Goal: Task Accomplishment & Management: Use online tool/utility

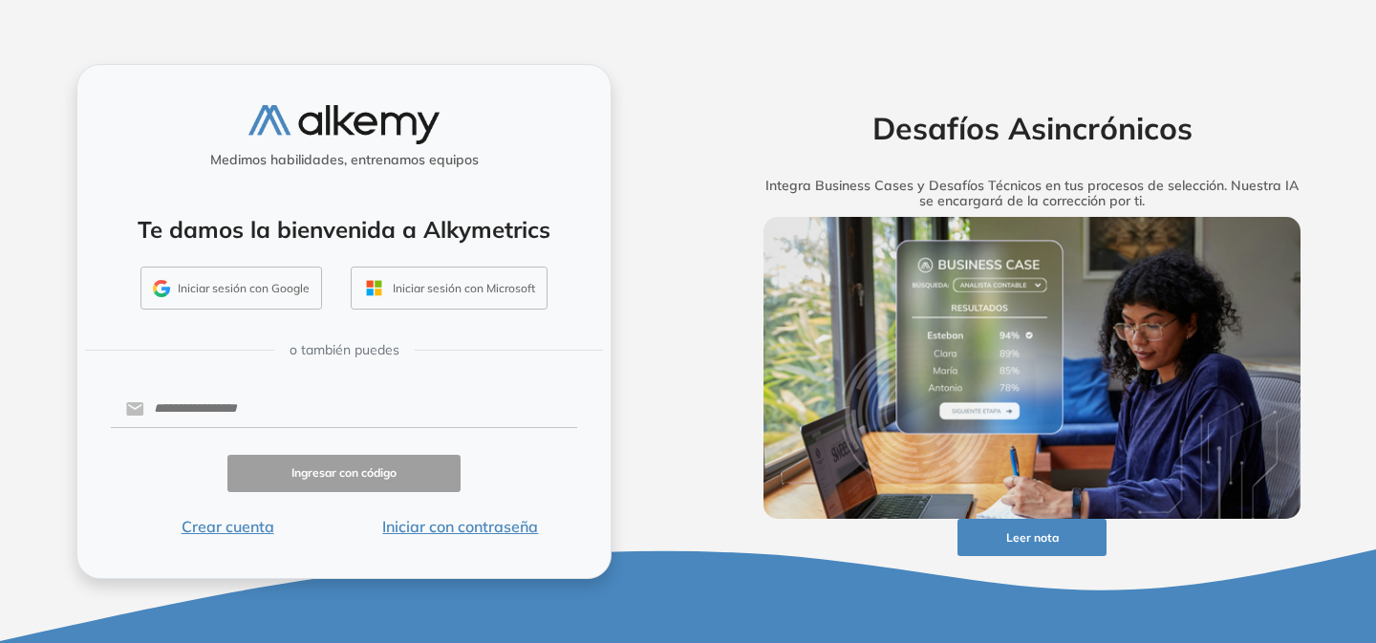
click at [229, 291] on button "Iniciar sesión con Google" at bounding box center [231, 289] width 182 height 44
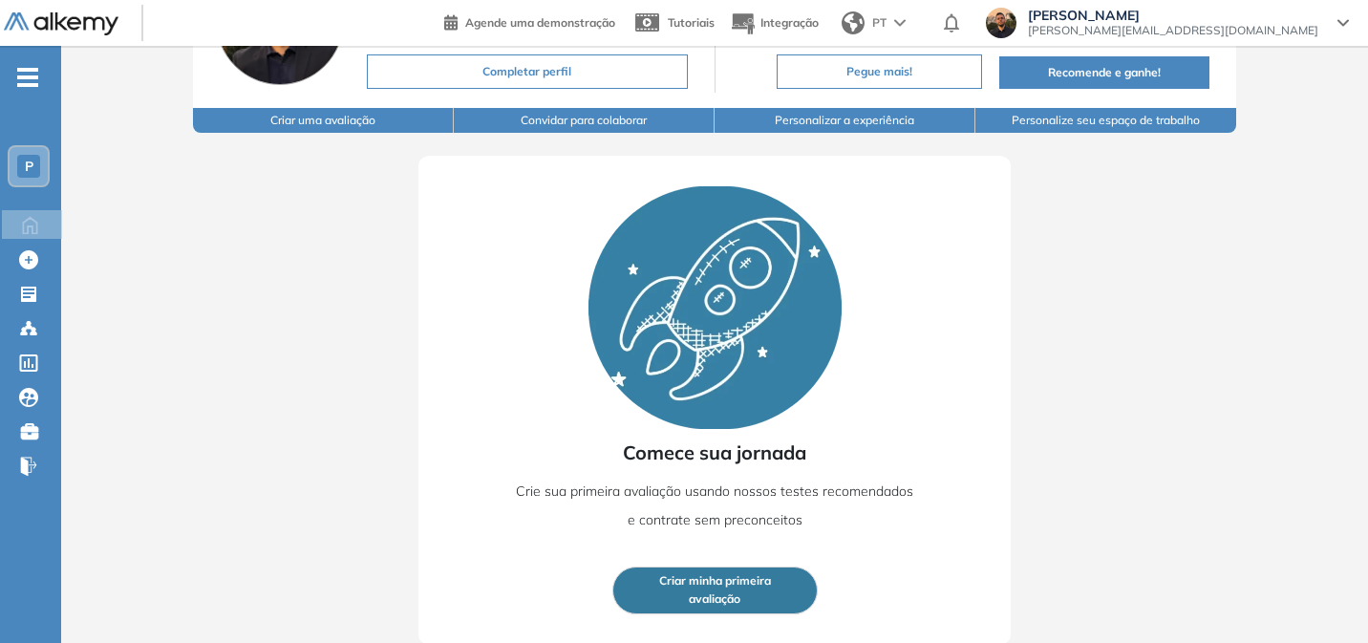
scroll to position [164, 0]
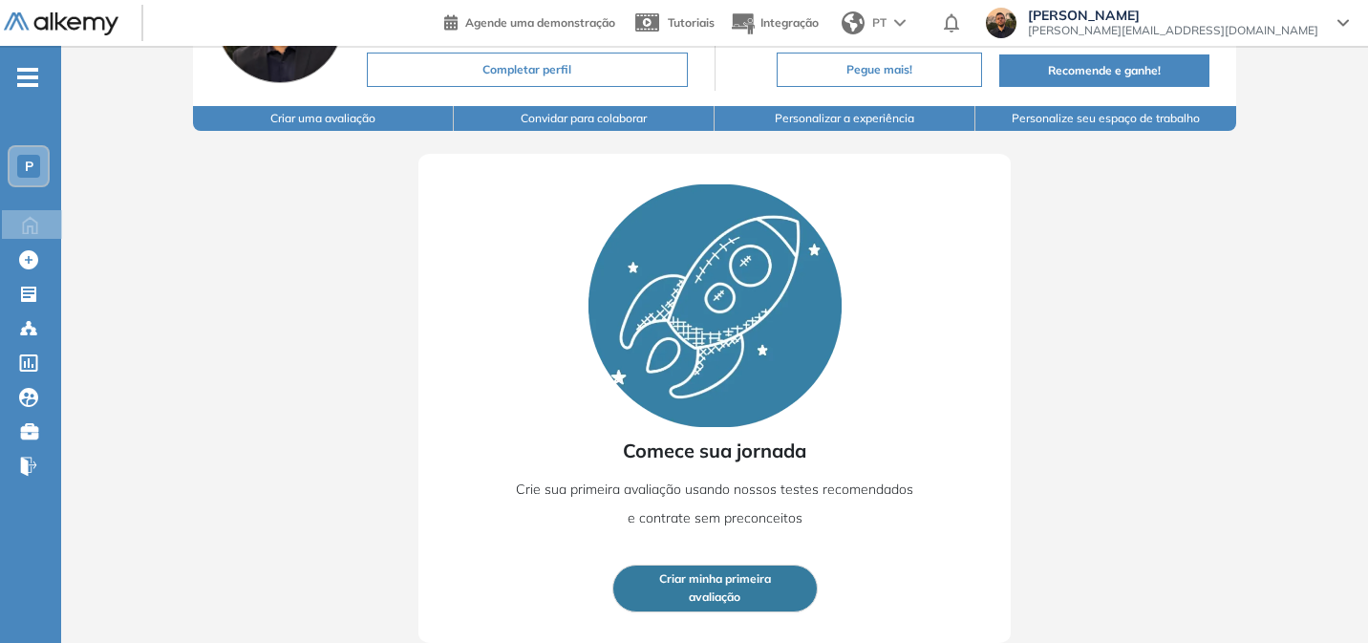
click at [739, 584] on span "Criar minha primeira" at bounding box center [715, 580] width 112 height 18
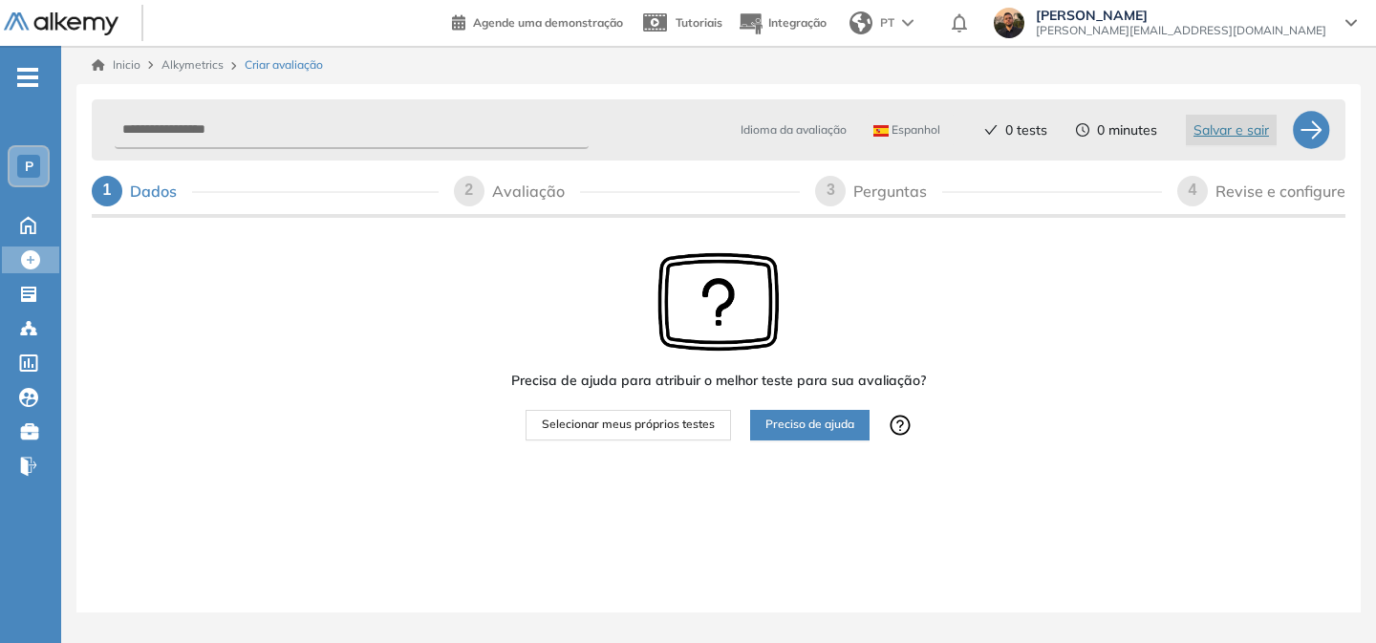
click at [604, 437] on button "Selecionar meus próprios testes" at bounding box center [628, 425] width 205 height 31
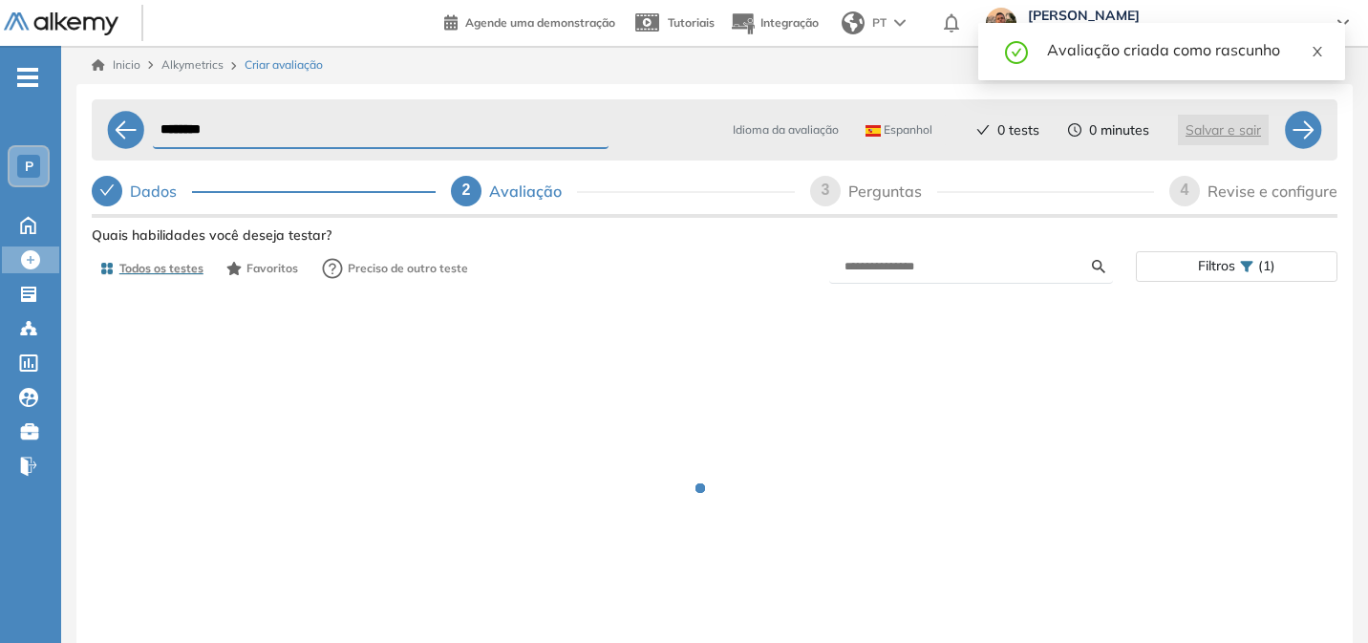
click at [1321, 54] on icon "close" at bounding box center [1317, 51] width 13 height 13
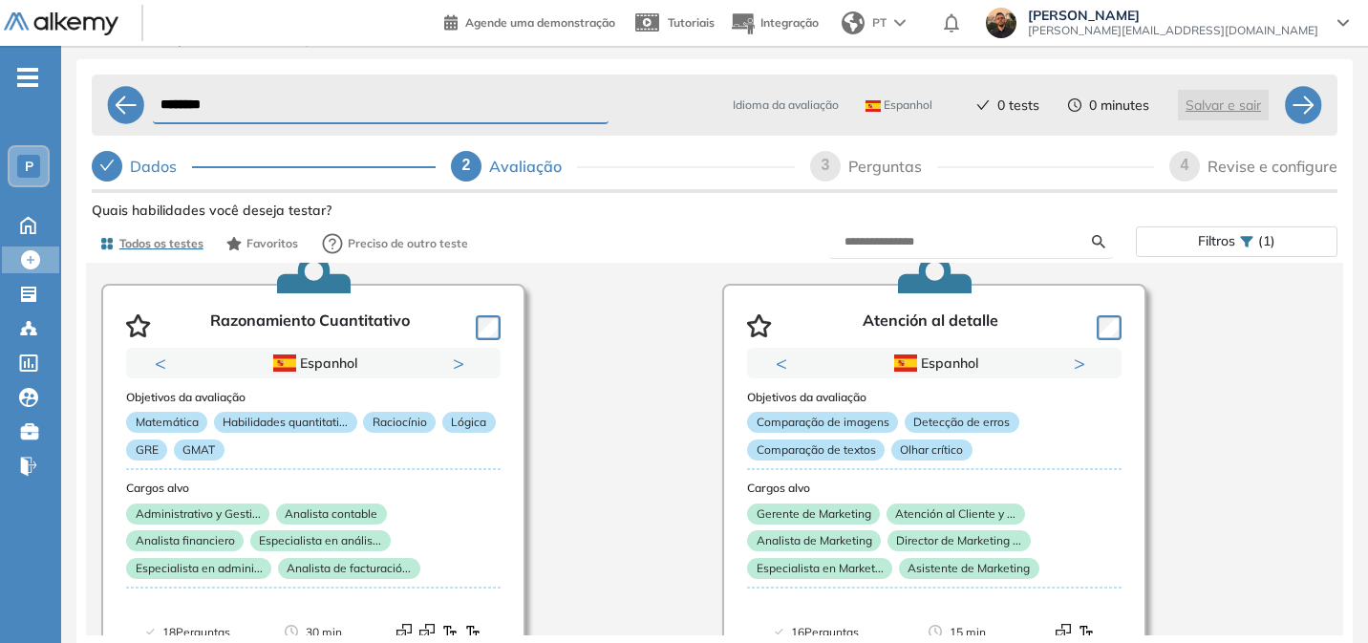
scroll to position [5703, 0]
